Goal: Transaction & Acquisition: Purchase product/service

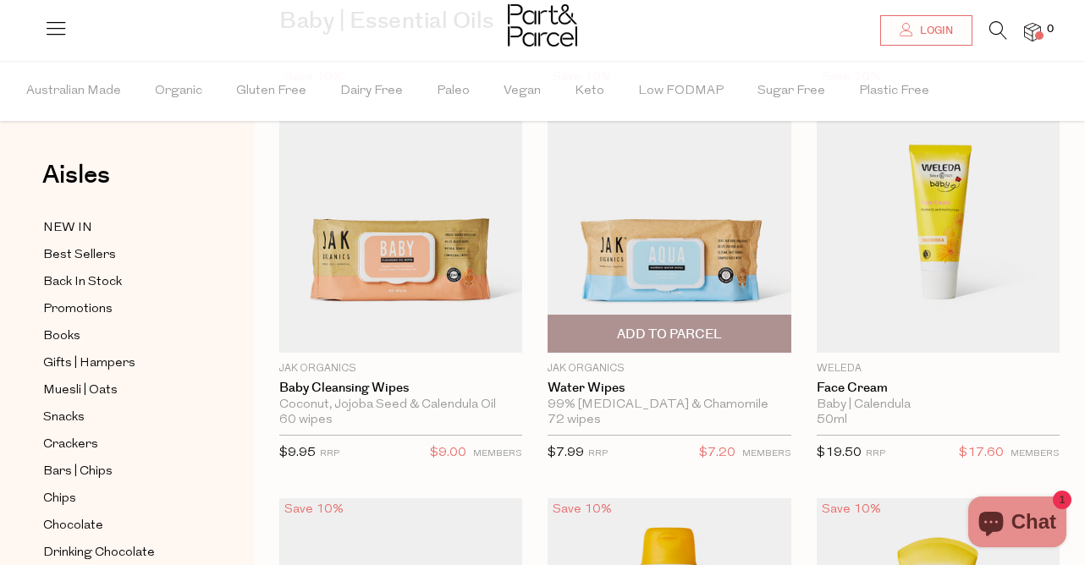
scroll to position [171, 0]
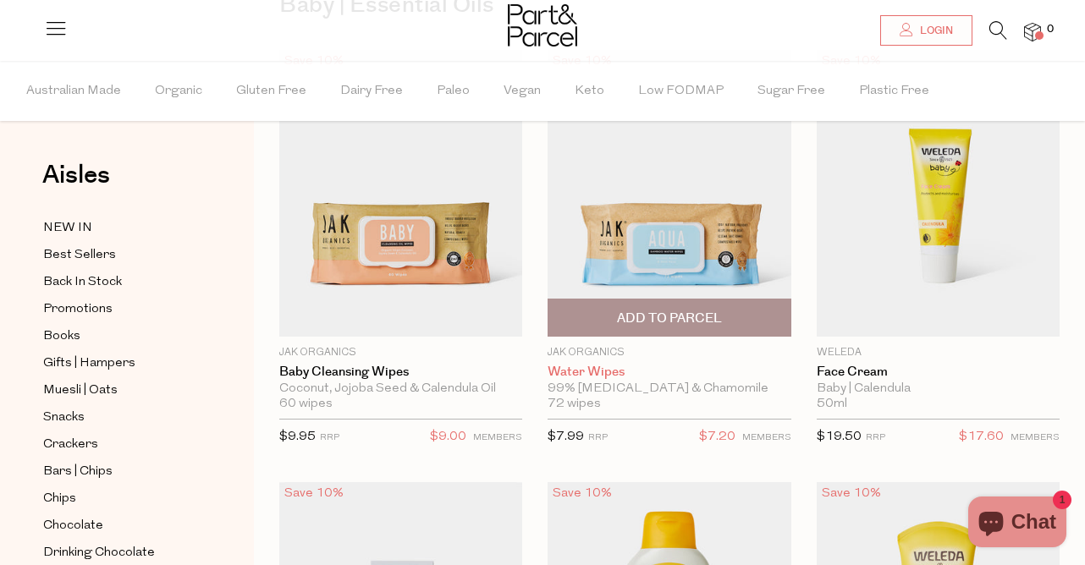
click at [606, 373] on link "Water Wipes" at bounding box center [669, 372] width 243 height 15
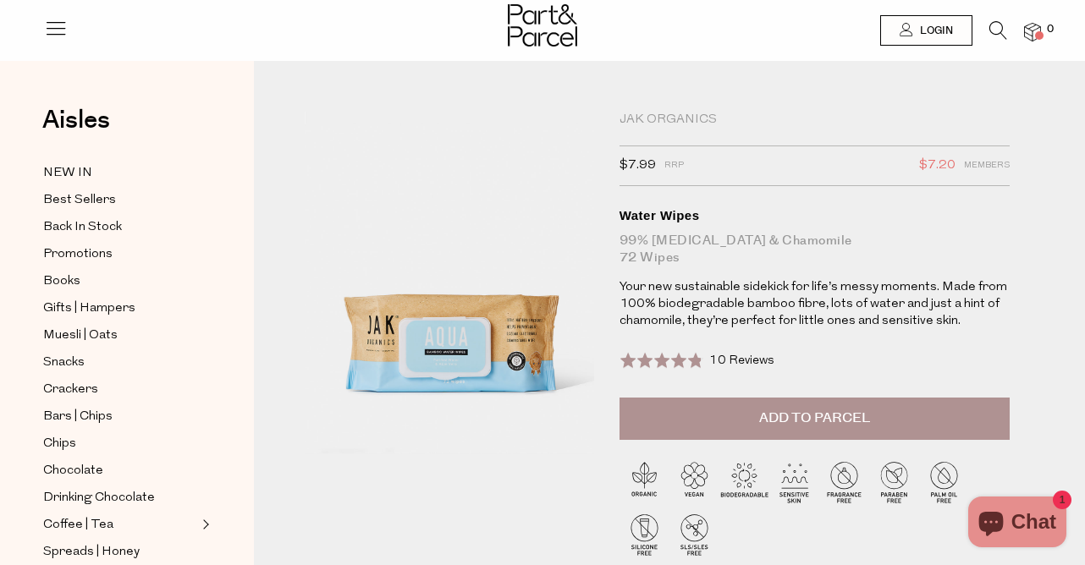
click at [817, 411] on span "Add to Parcel" at bounding box center [814, 418] width 111 height 19
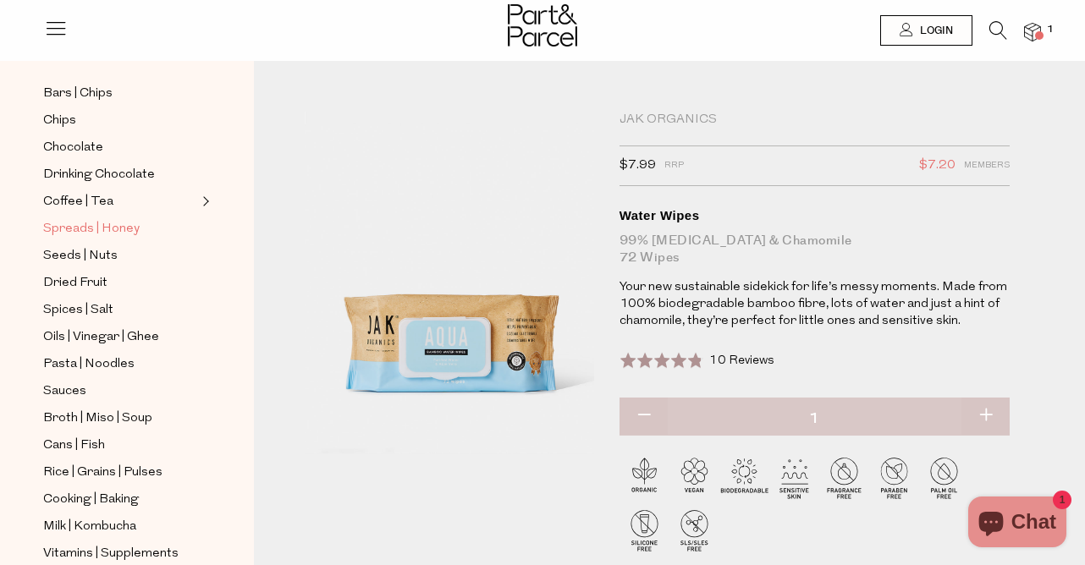
scroll to position [328, 0]
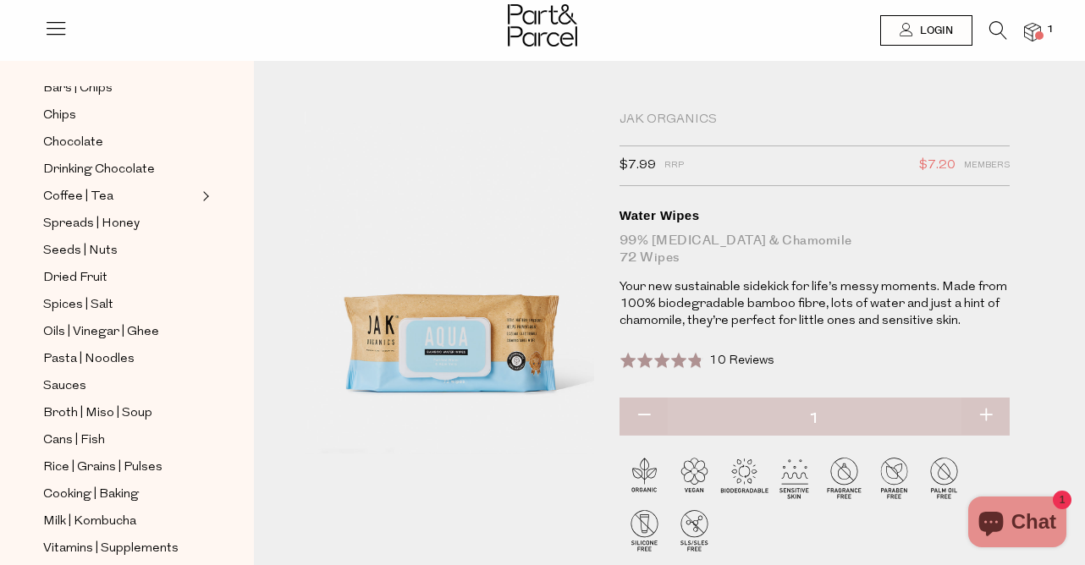
click at [89, 234] on ul "NEW IN Best Sellers Back In Stock Promotions Books Gifts | Hampers Muesli | Oat…" at bounding box center [126, 291] width 181 height 914
click at [88, 225] on span "Spreads | Honey" at bounding box center [91, 224] width 96 height 20
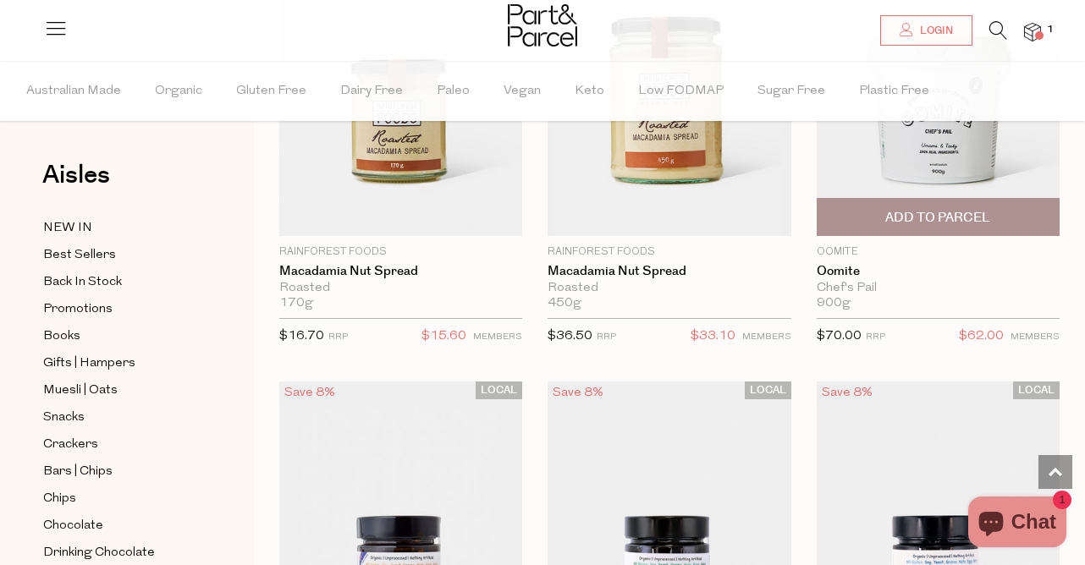
scroll to position [3335, 0]
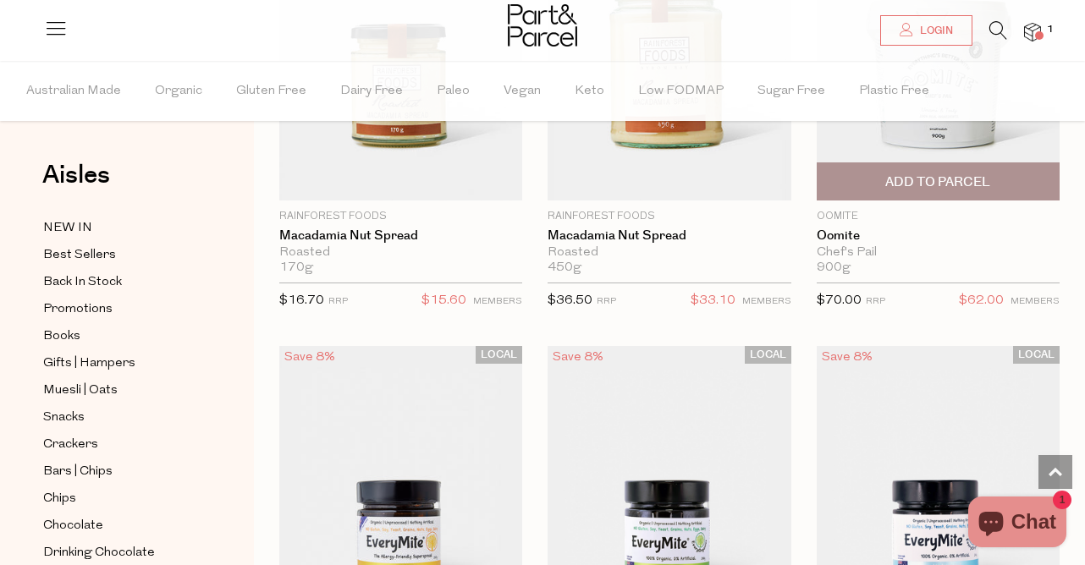
click at [939, 184] on span "Add To Parcel" at bounding box center [937, 183] width 105 height 18
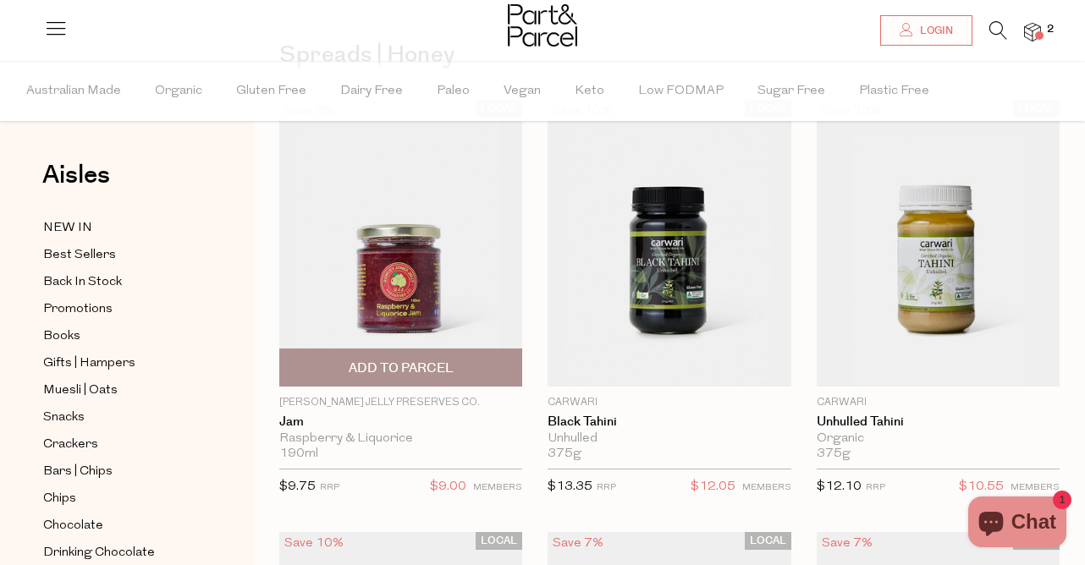
scroll to position [148, 0]
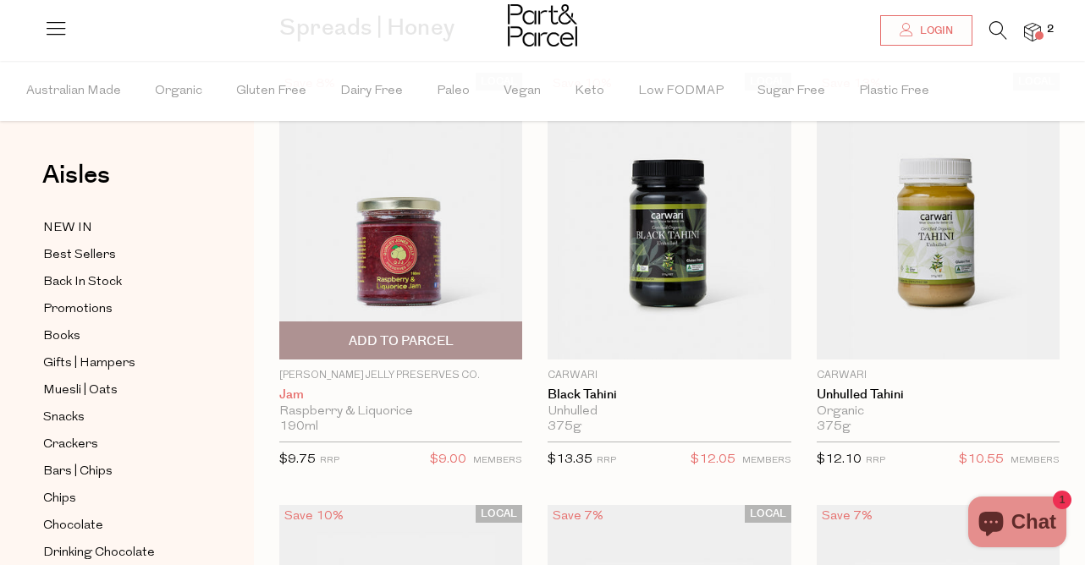
click at [289, 392] on link "Jam" at bounding box center [400, 395] width 243 height 15
